Goal: Task Accomplishment & Management: Use online tool/utility

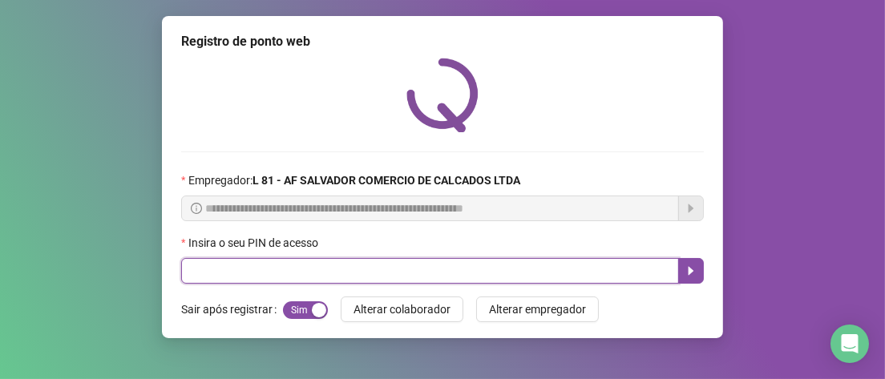
click at [243, 278] on input "text" at bounding box center [430, 271] width 498 height 26
type input "*****"
click at [680, 274] on button "button" at bounding box center [691, 271] width 26 height 26
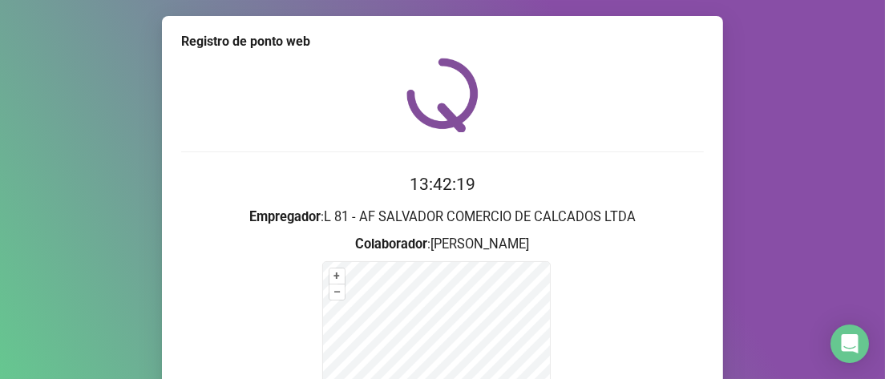
scroll to position [240, 0]
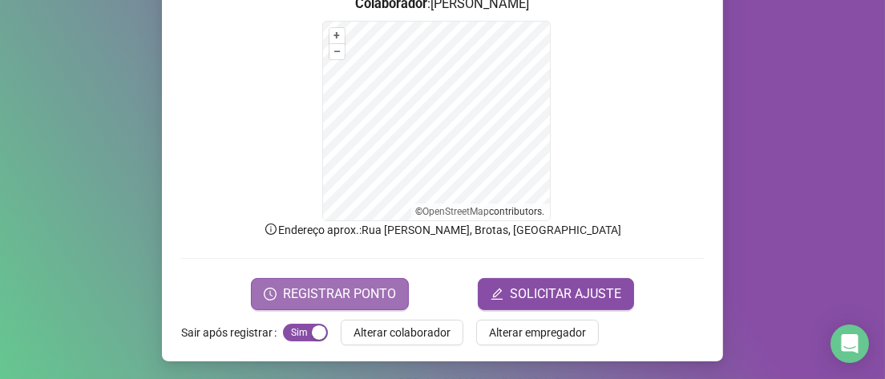
click at [368, 297] on span "REGISTRAR PONTO" at bounding box center [339, 294] width 113 height 19
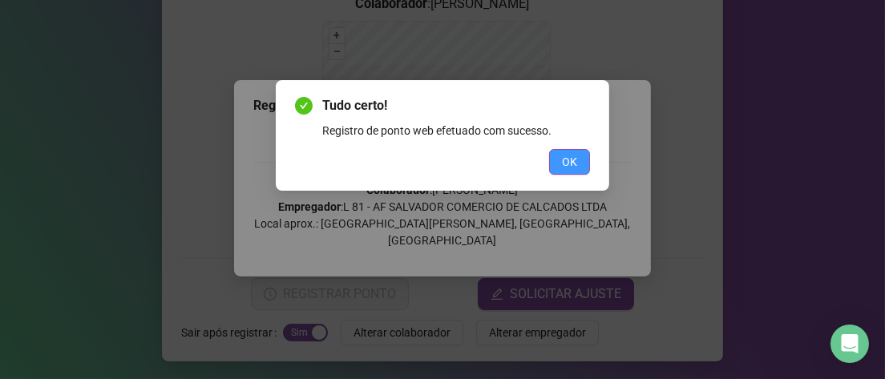
click at [567, 159] on span "OK" at bounding box center [569, 162] width 15 height 18
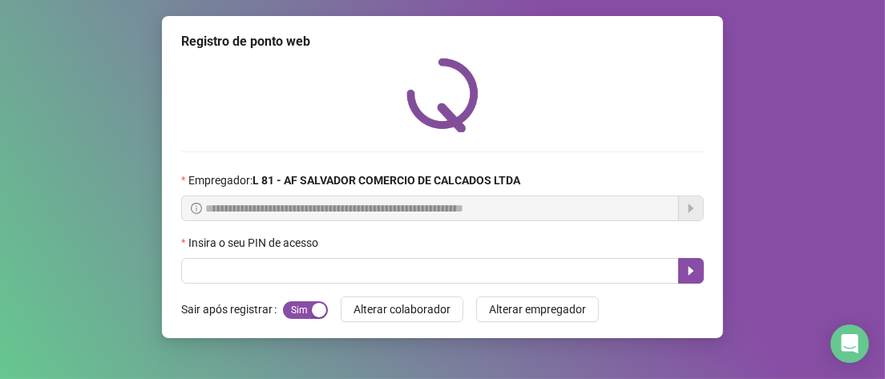
scroll to position [0, 0]
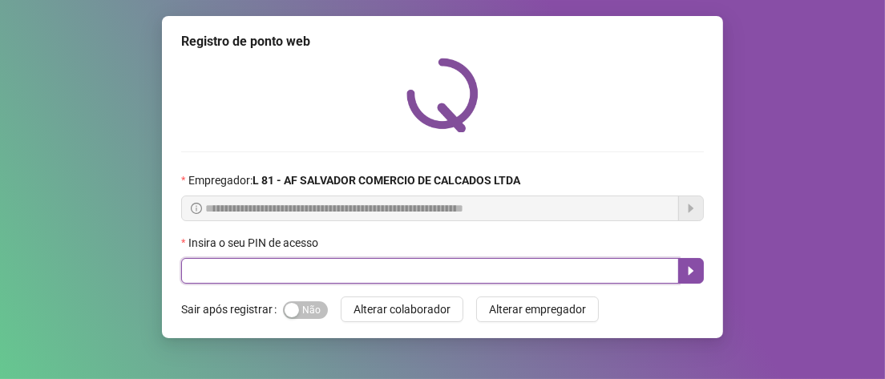
drag, startPoint x: 294, startPoint y: 265, endPoint x: 281, endPoint y: 261, distance: 14.2
click at [290, 262] on input "text" at bounding box center [430, 271] width 498 height 26
type input "*****"
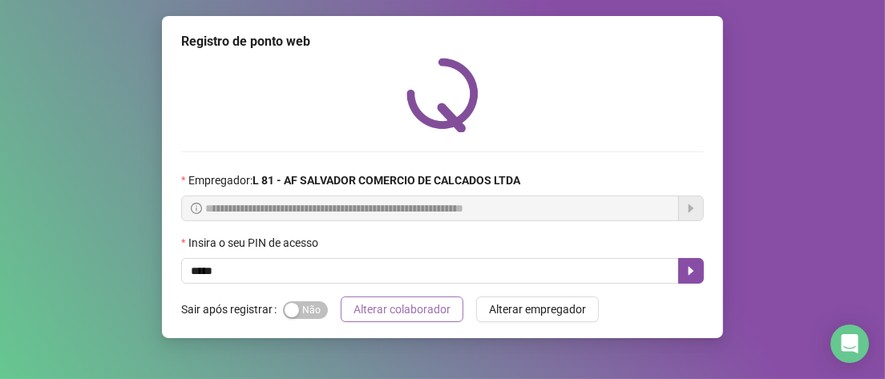
drag, startPoint x: 298, startPoint y: 316, endPoint x: 414, endPoint y: 307, distance: 115.8
click at [318, 312] on span "Sim Não" at bounding box center [305, 310] width 45 height 18
click at [697, 278] on button "button" at bounding box center [691, 271] width 26 height 26
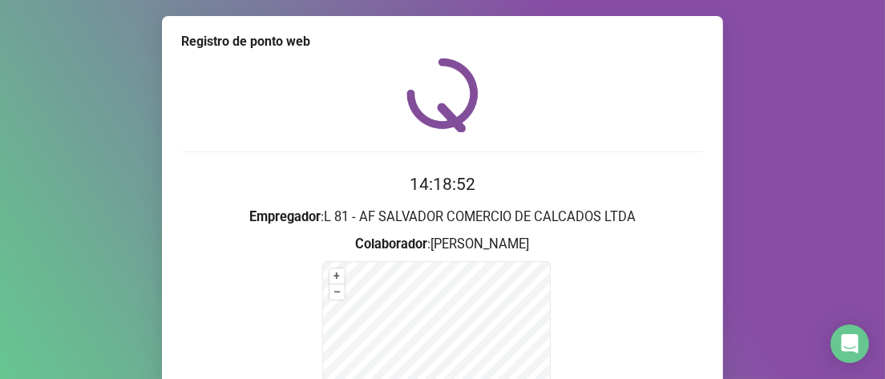
scroll to position [160, 0]
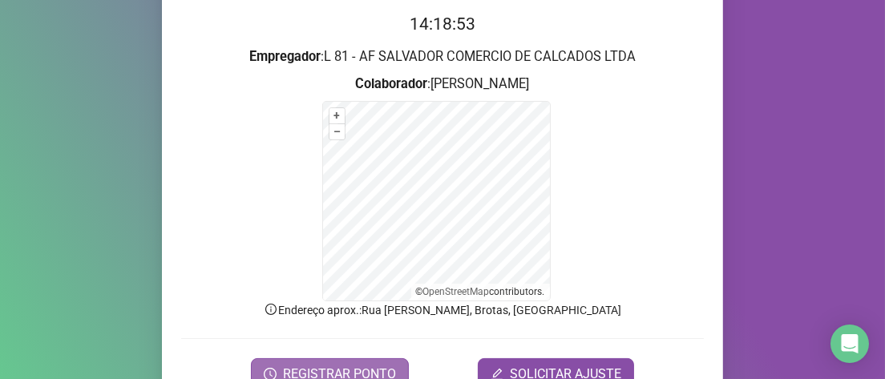
click at [374, 358] on button "REGISTRAR PONTO" at bounding box center [330, 374] width 158 height 32
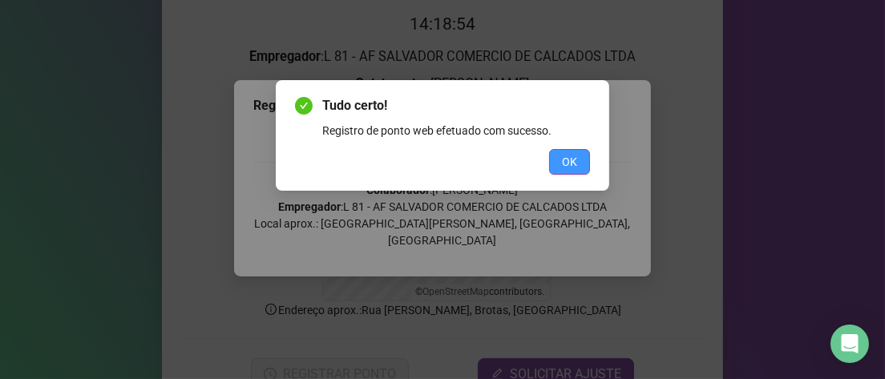
click at [559, 155] on button "OK" at bounding box center [569, 162] width 41 height 26
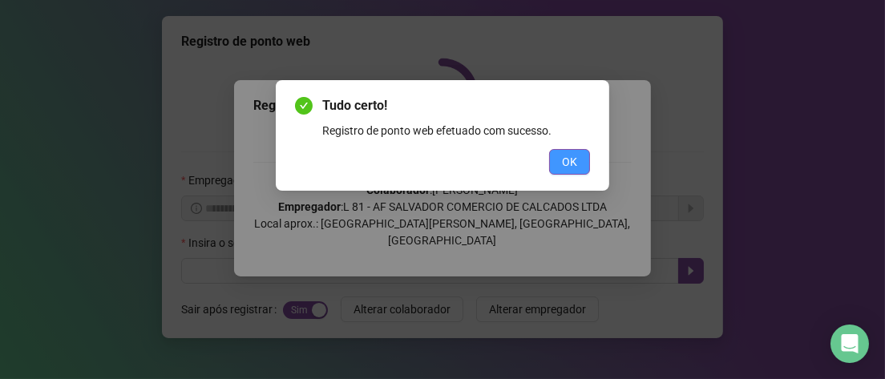
scroll to position [0, 0]
